Goal: Task Accomplishment & Management: Manage account settings

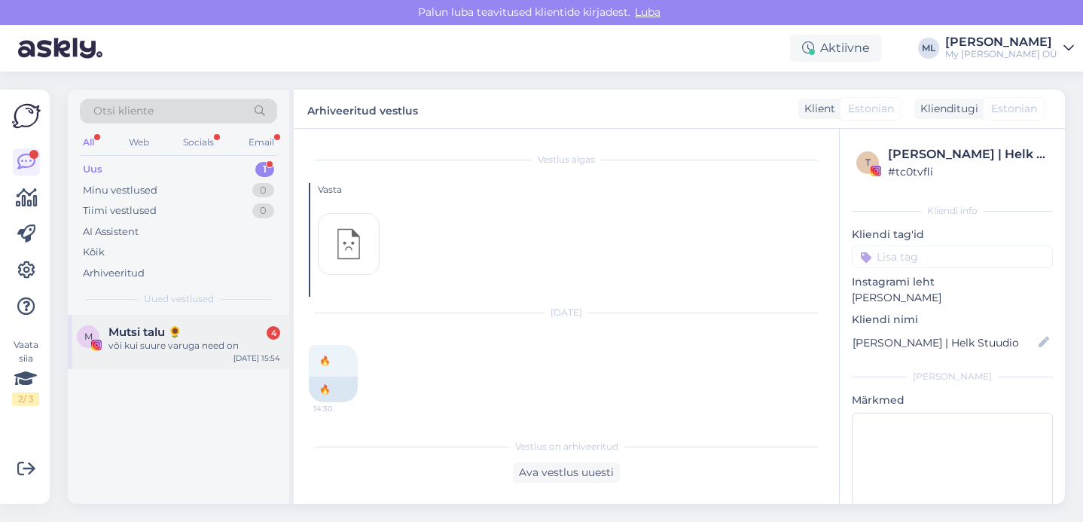
scroll to position [6852, 0]
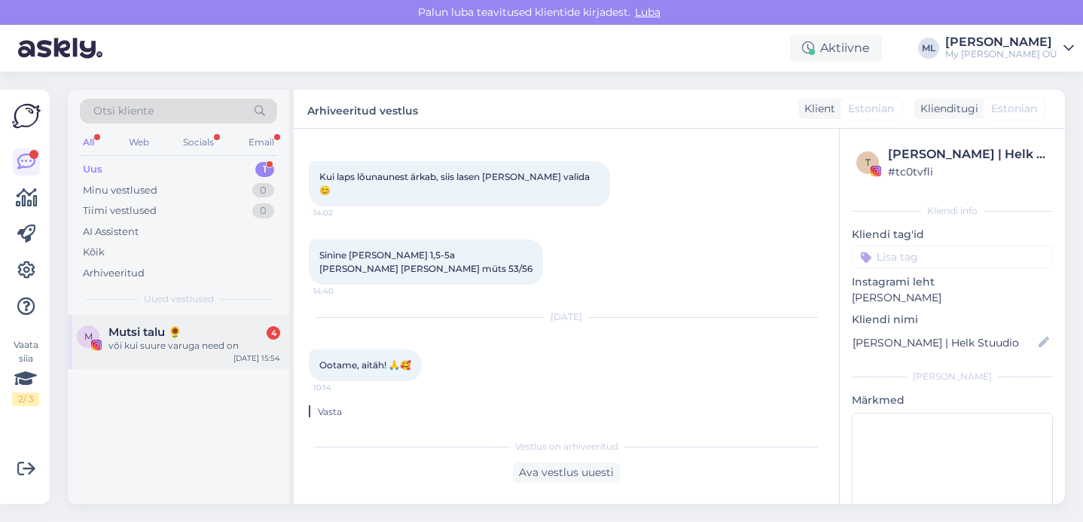
click at [167, 333] on span "Mutsi talu 🌻" at bounding box center [145, 332] width 74 height 14
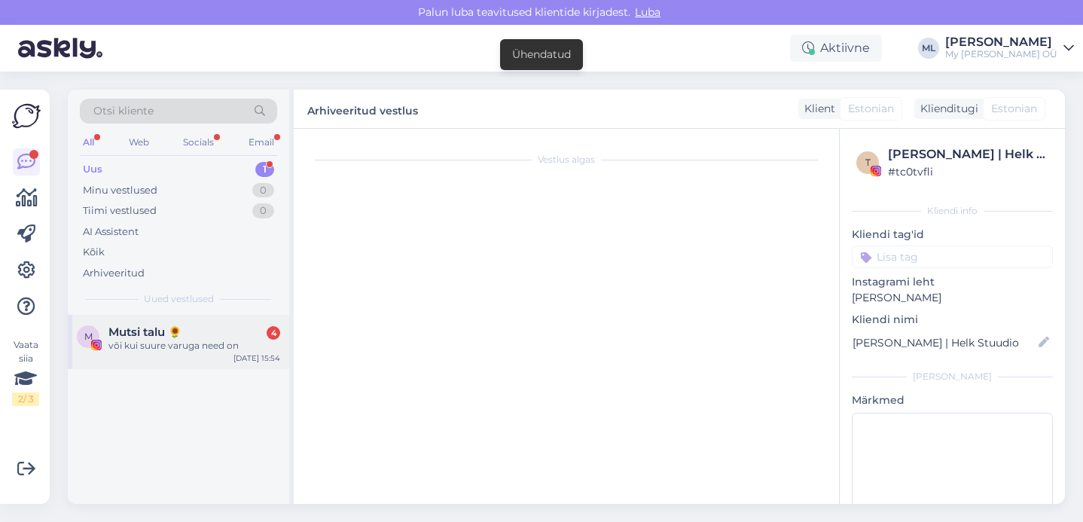
click at [231, 341] on div "või kui suure varuga need on" at bounding box center [194, 346] width 172 height 14
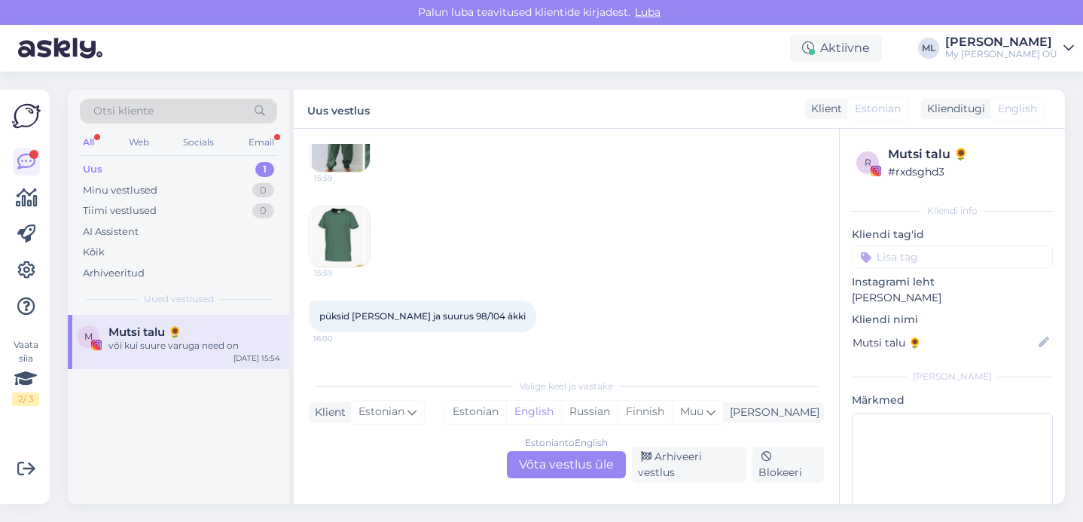
scroll to position [1153, 0]
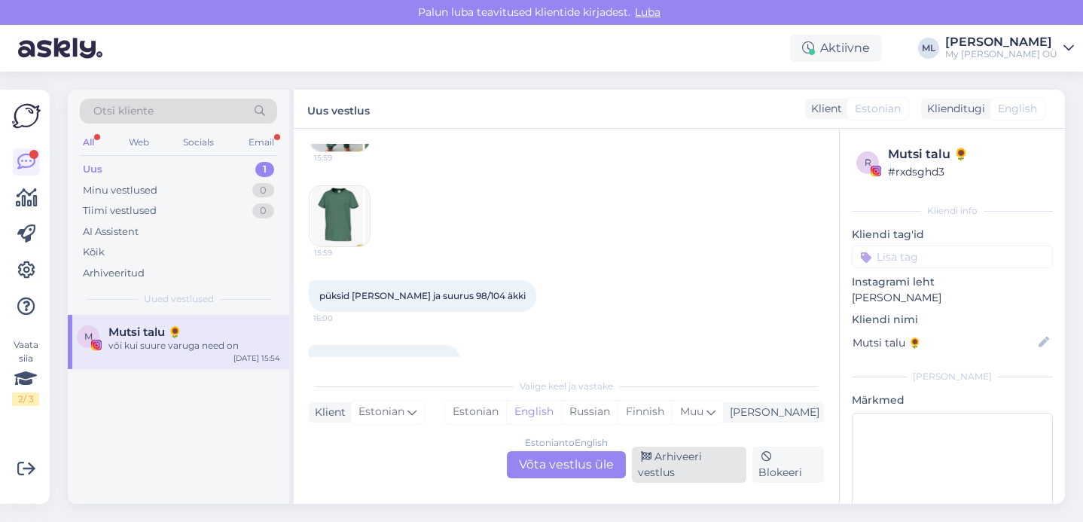
click at [649, 460] on div "Arhiveeri vestlus" at bounding box center [689, 465] width 115 height 36
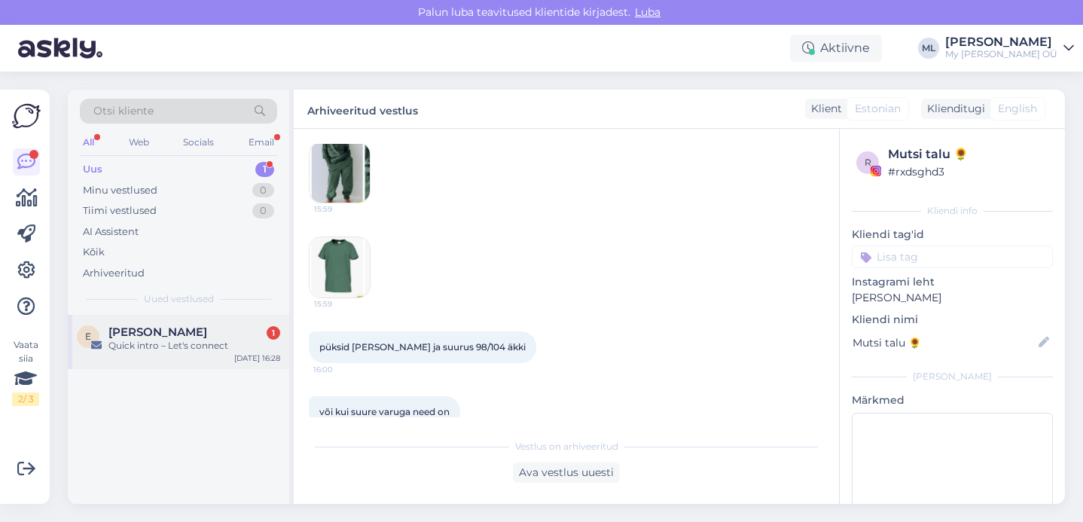
click at [133, 353] on div "E Eugenia Lubiana 1 Quick intro – Let's connect Aug 14 16:28" at bounding box center [178, 342] width 221 height 54
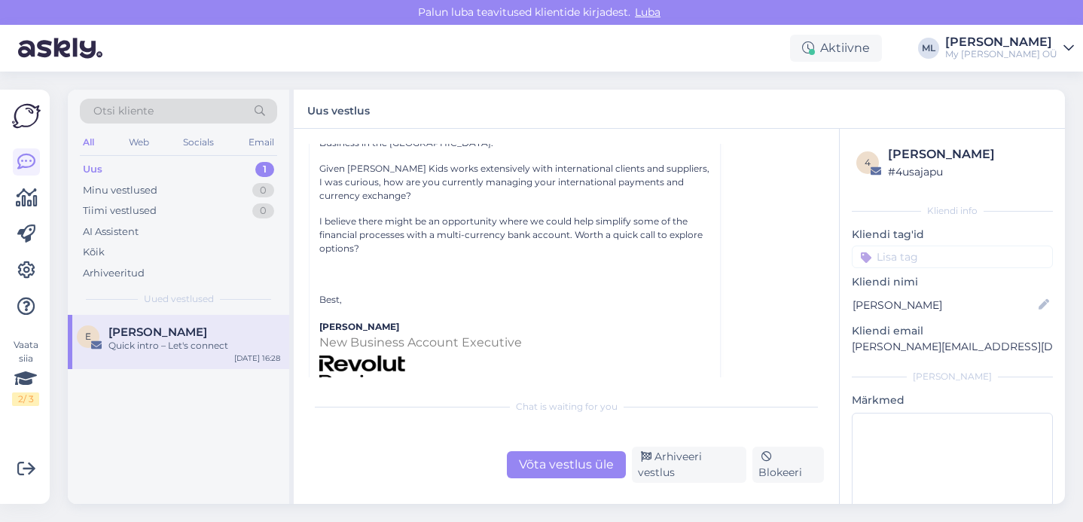
scroll to position [423, 0]
click at [698, 464] on div "Arhiveeri vestlus" at bounding box center [689, 465] width 115 height 36
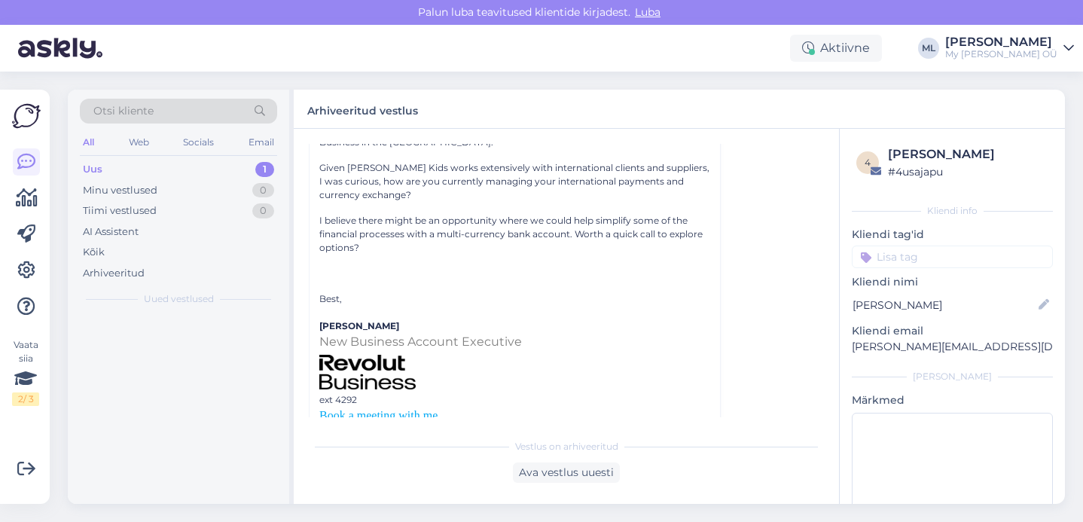
scroll to position [300, 0]
